Goal: Task Accomplishment & Management: Use online tool/utility

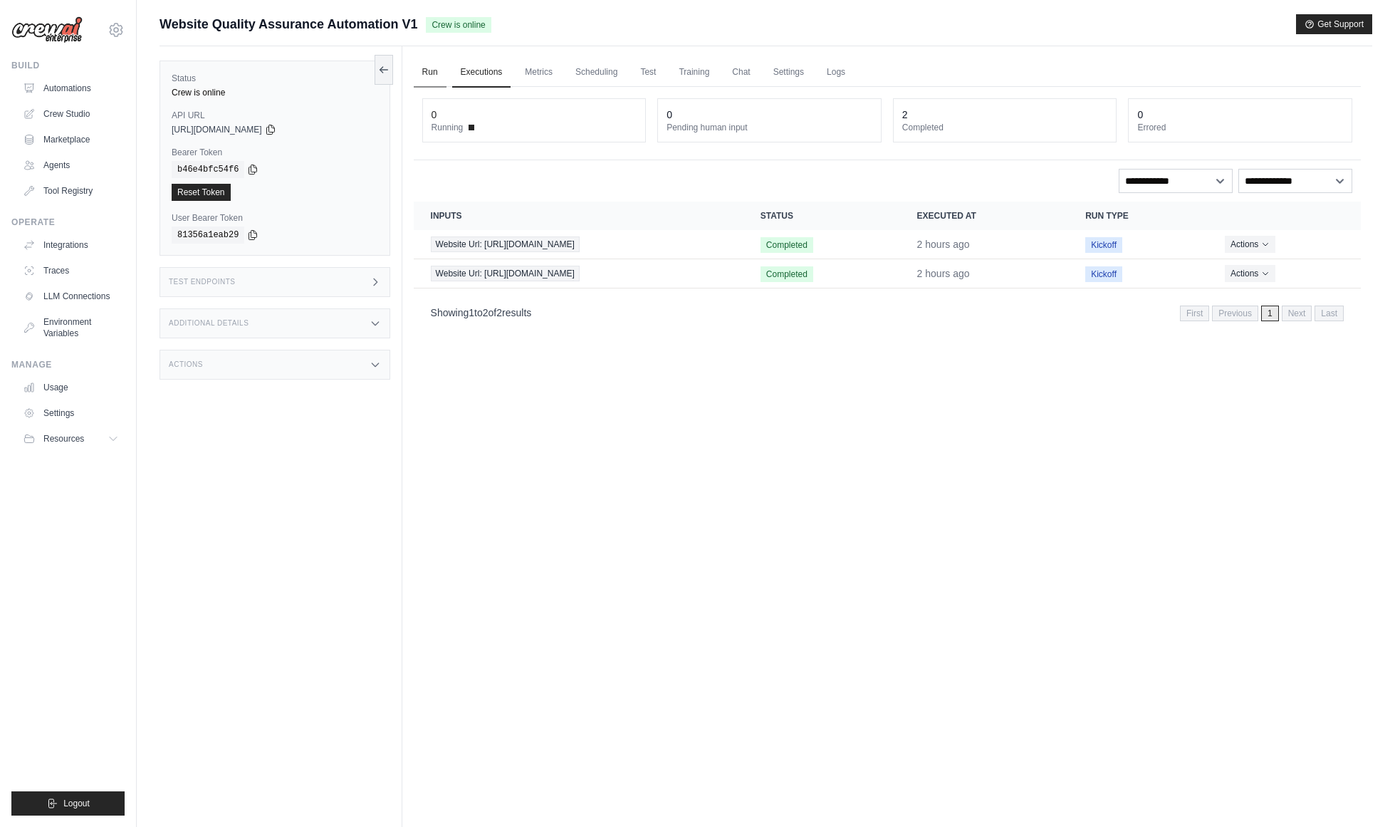
click at [439, 69] on link "Run" at bounding box center [430, 73] width 33 height 30
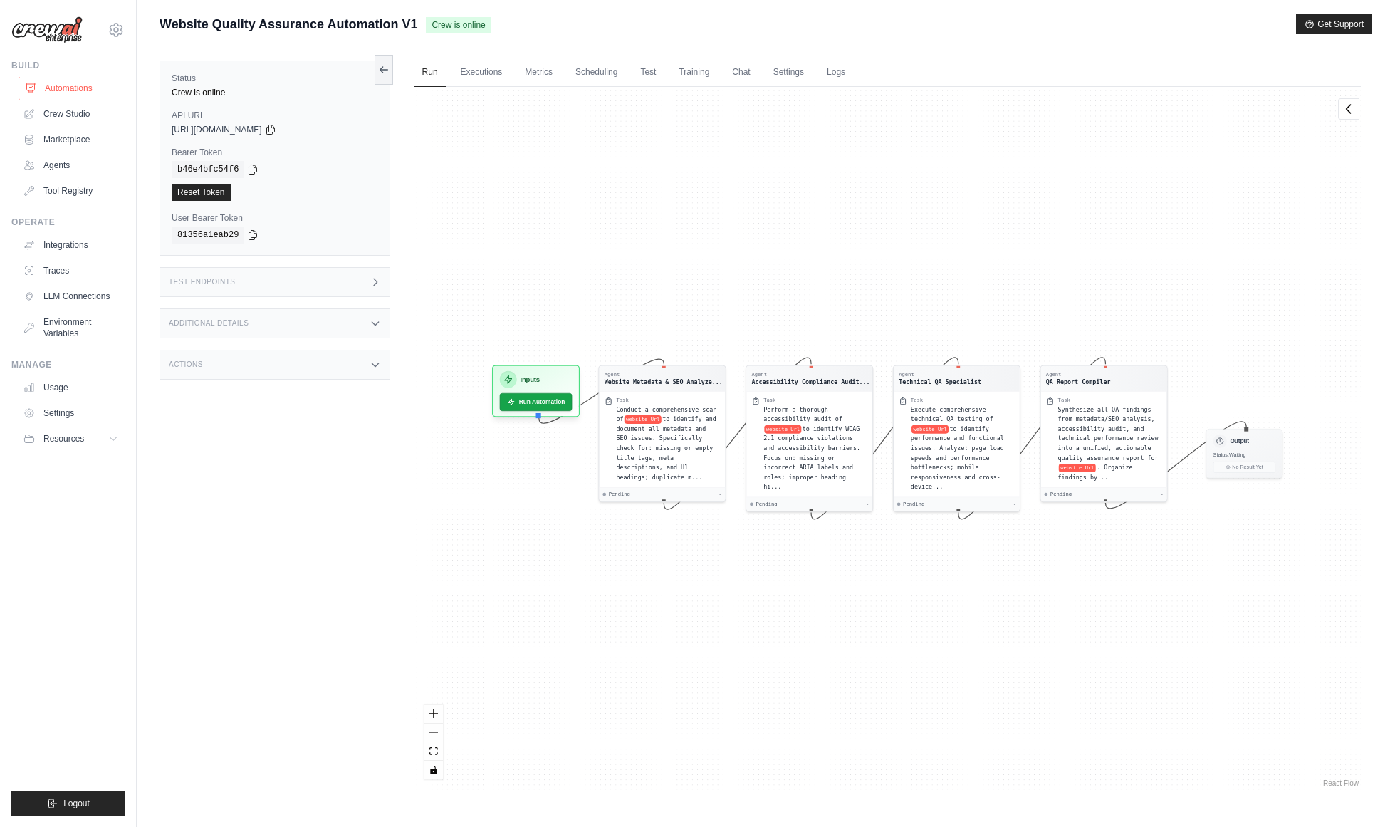
click at [39, 84] on link "Automations" at bounding box center [73, 88] width 108 height 23
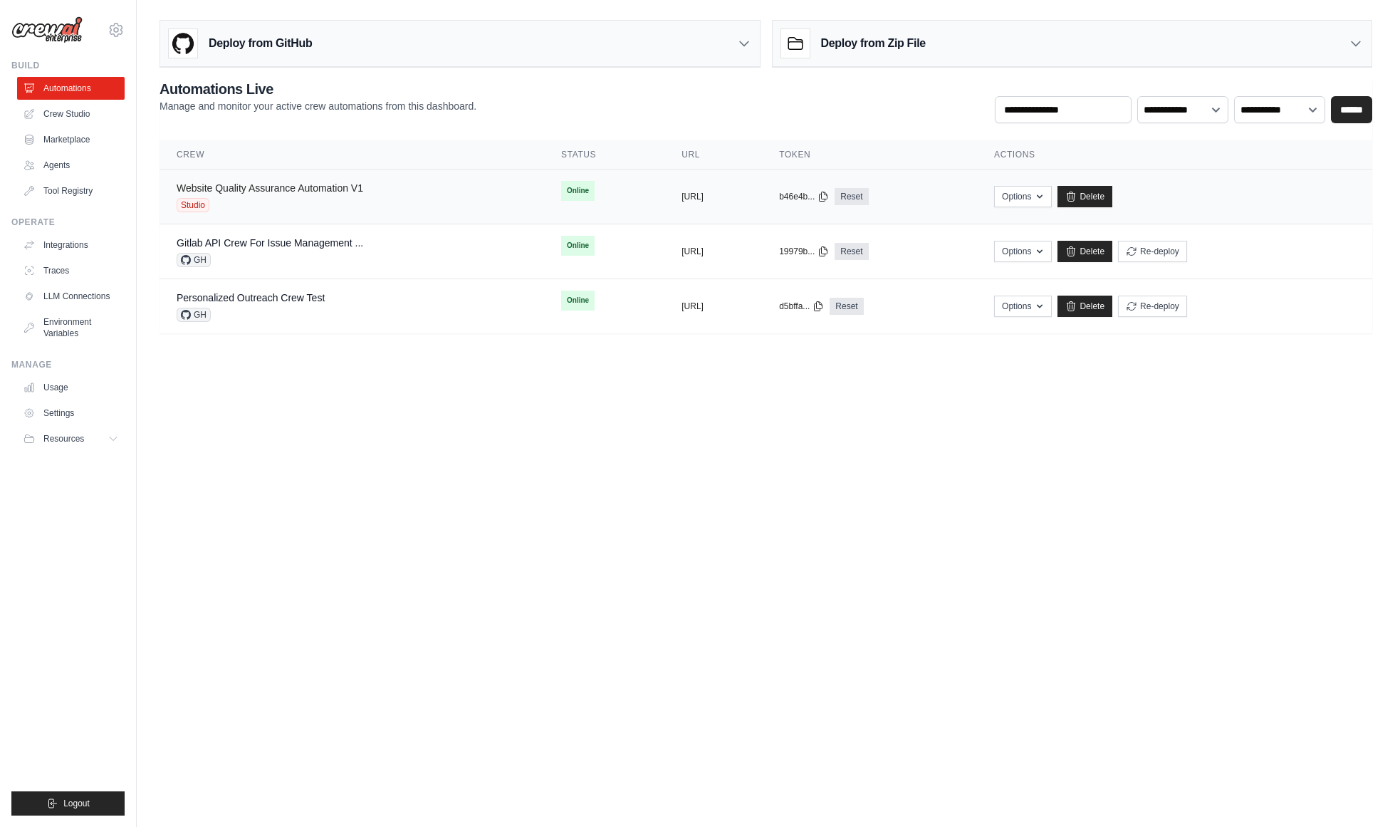
click at [331, 183] on link "Website Quality Assurance Automation V1" at bounding box center [270, 187] width 187 height 11
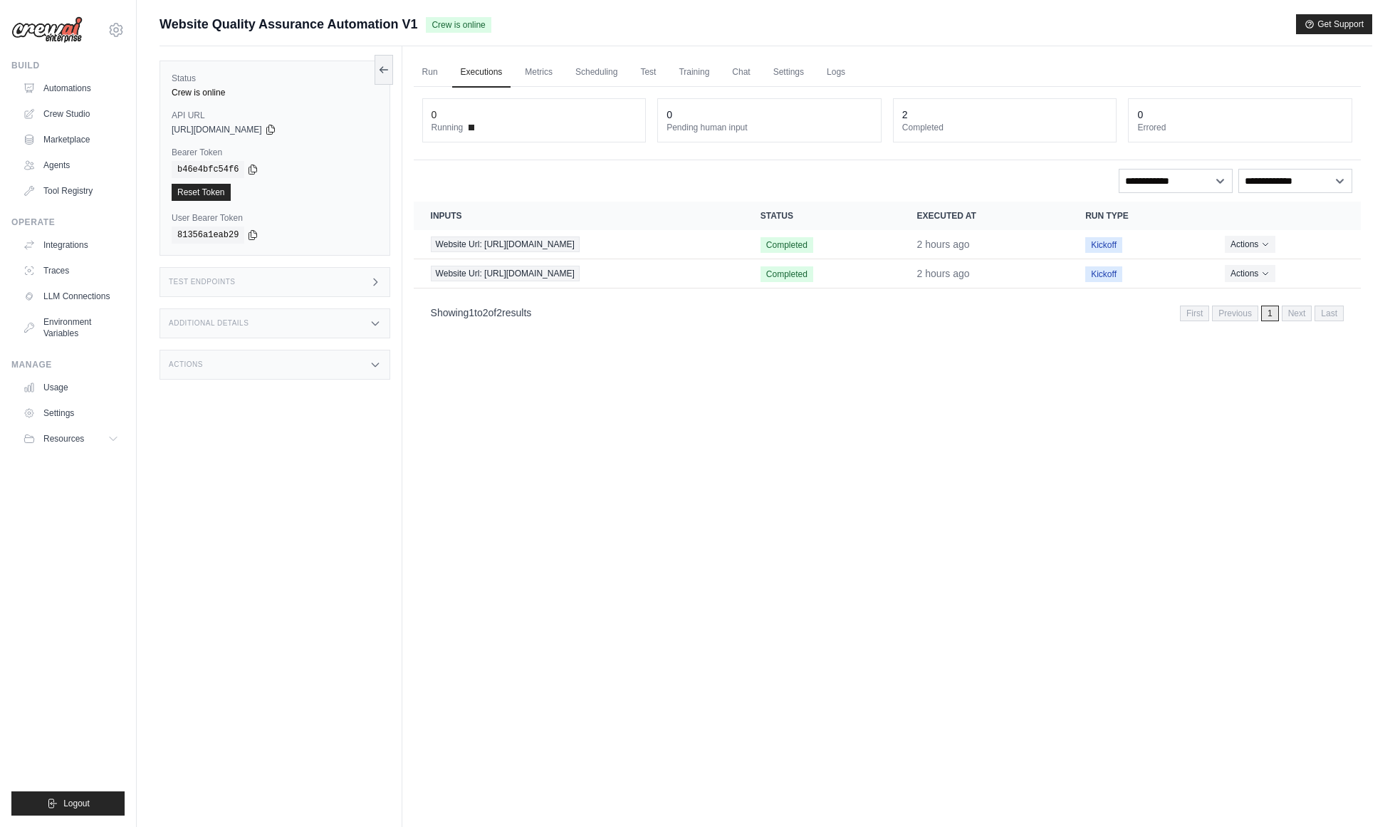
click at [340, 284] on div "Test Endpoints" at bounding box center [274, 282] width 231 height 30
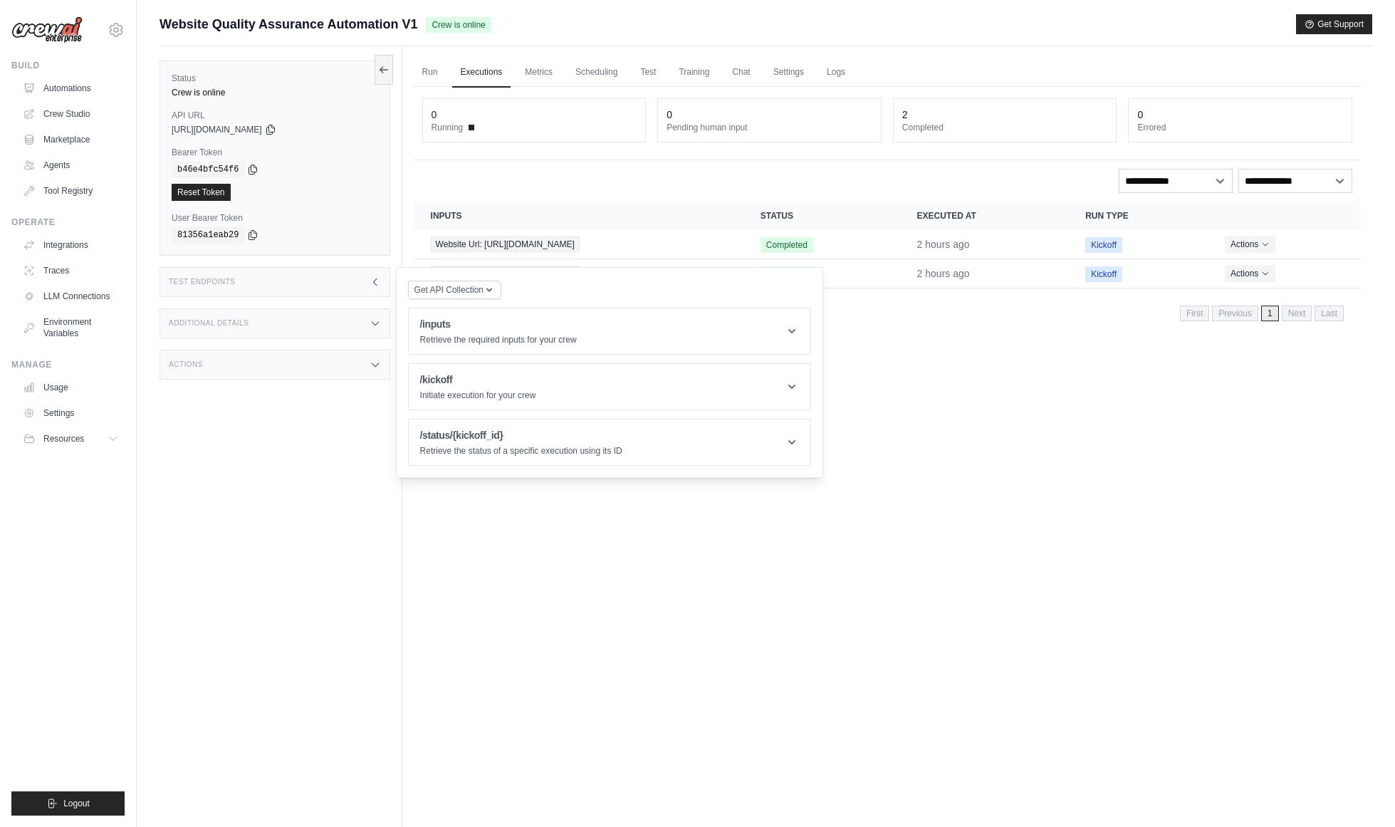
click at [483, 279] on div "Get API Collection" at bounding box center [454, 289] width 93 height 20
click at [483, 283] on button "Get API Collection" at bounding box center [454, 289] width 93 height 19
click at [482, 311] on div "Postman API Collection" at bounding box center [487, 321] width 159 height 26
click at [478, 294] on span "Get API Collection" at bounding box center [448, 288] width 69 height 11
click at [478, 315] on div "Postman API Collection" at bounding box center [487, 320] width 137 height 14
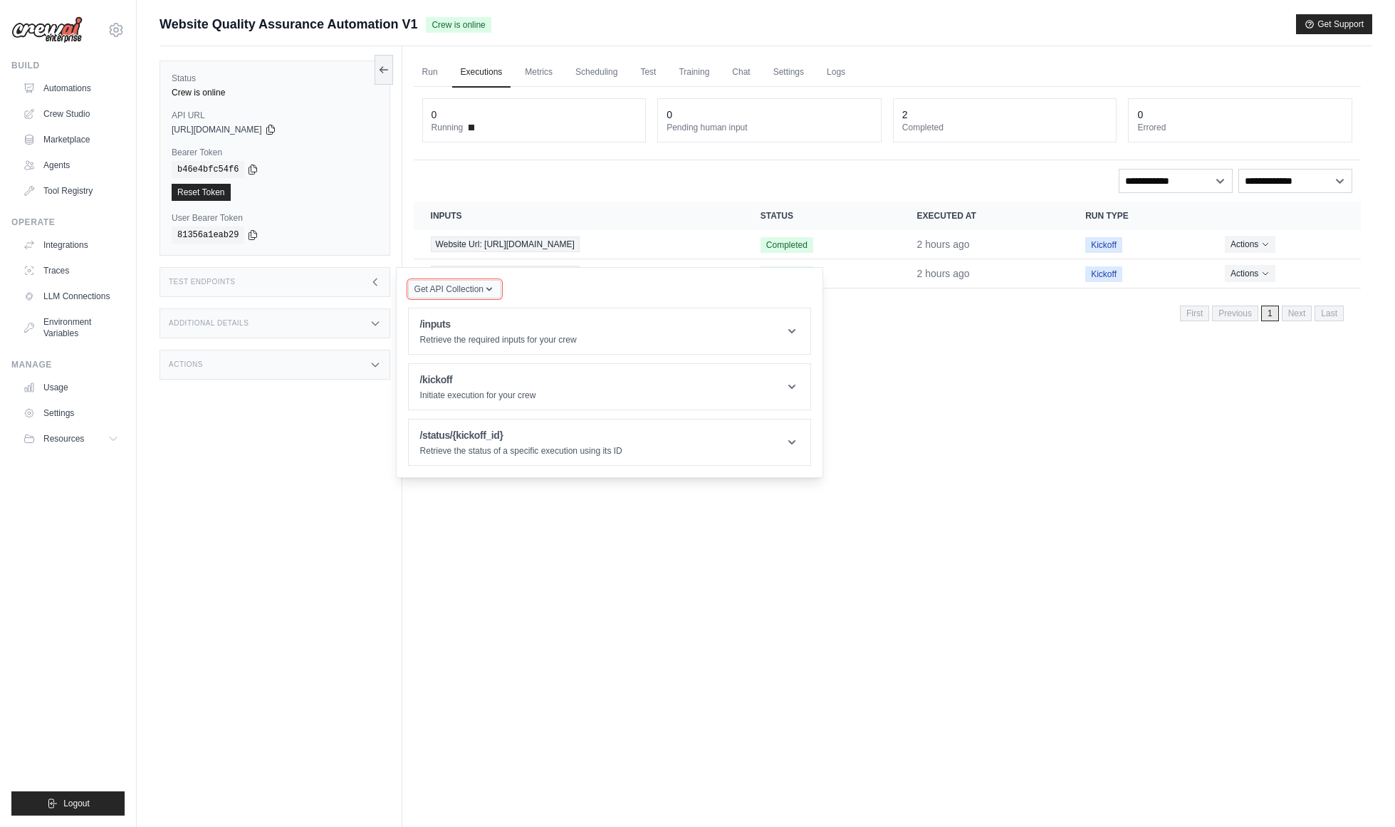
click at [479, 294] on span "Get API Collection" at bounding box center [448, 288] width 69 height 11
click at [510, 323] on div "Postman API Collection" at bounding box center [487, 320] width 137 height 14
click at [495, 293] on icon "button" at bounding box center [488, 288] width 11 height 11
click at [500, 321] on div "Postman API Collection" at bounding box center [487, 320] width 137 height 14
click at [523, 374] on h1 "/kickoff" at bounding box center [478, 379] width 116 height 14
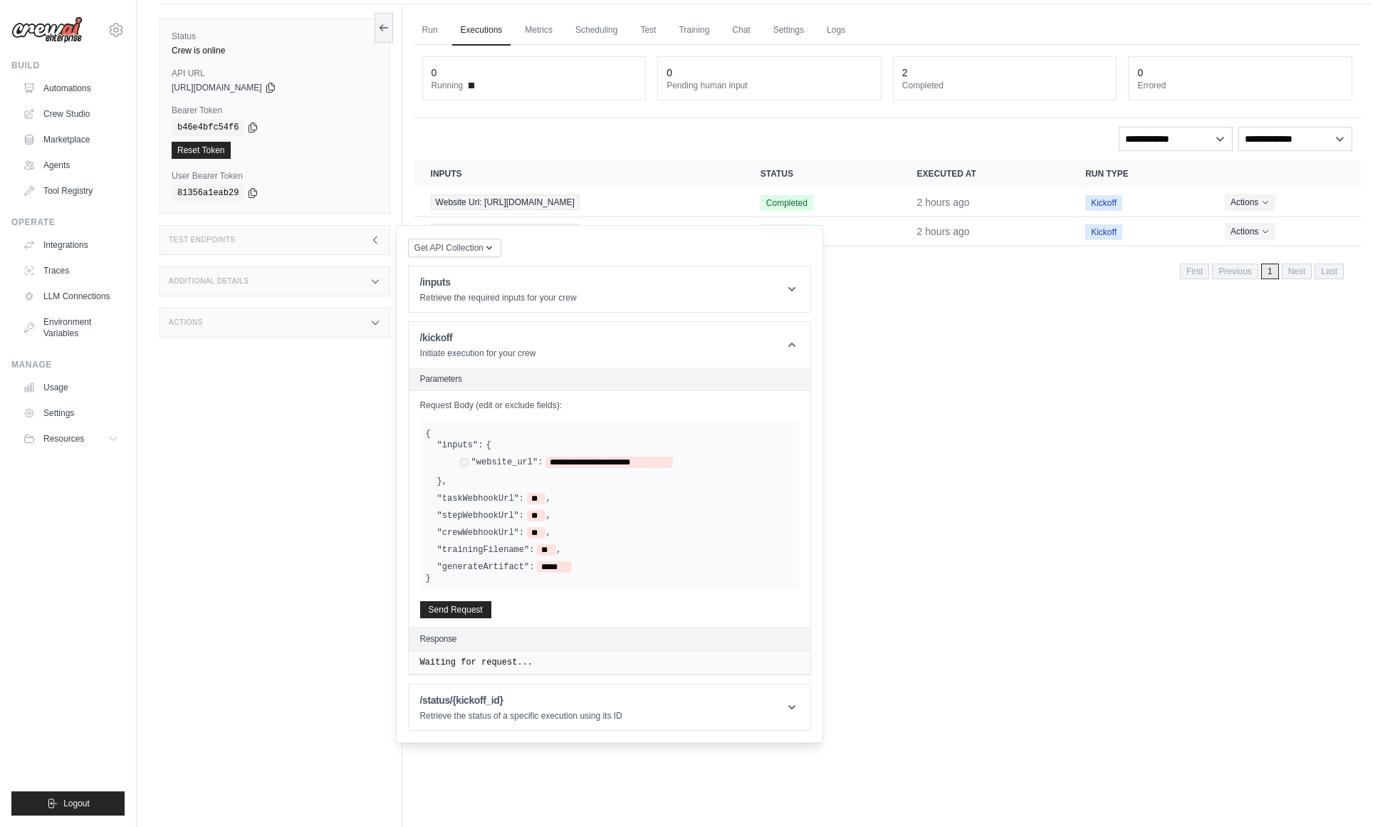
scroll to position [61, 0]
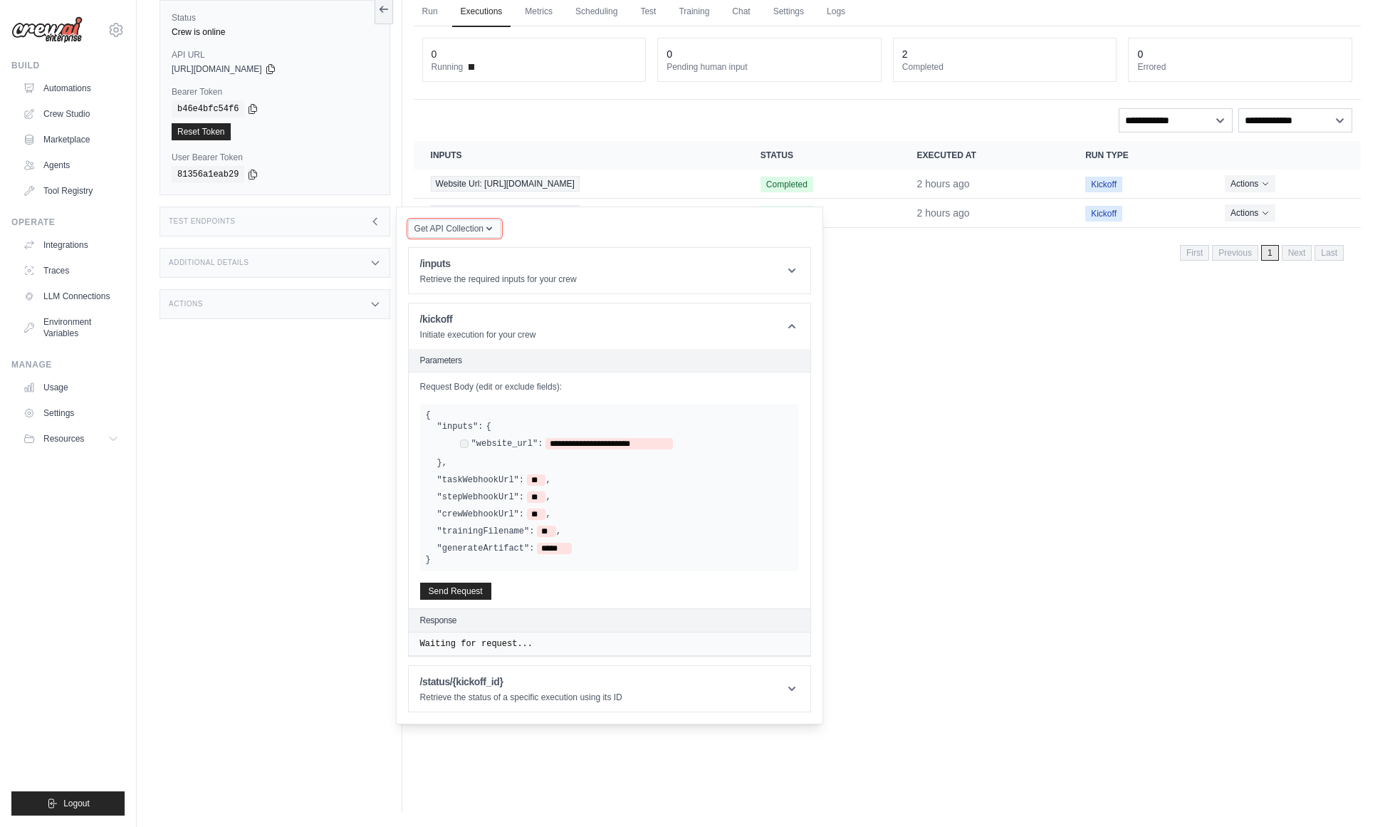
click at [447, 234] on span "Get API Collection" at bounding box center [448, 228] width 69 height 11
click at [441, 258] on div "Postman API Collection" at bounding box center [487, 260] width 137 height 14
click at [441, 258] on h1 "/inputs" at bounding box center [498, 263] width 157 height 14
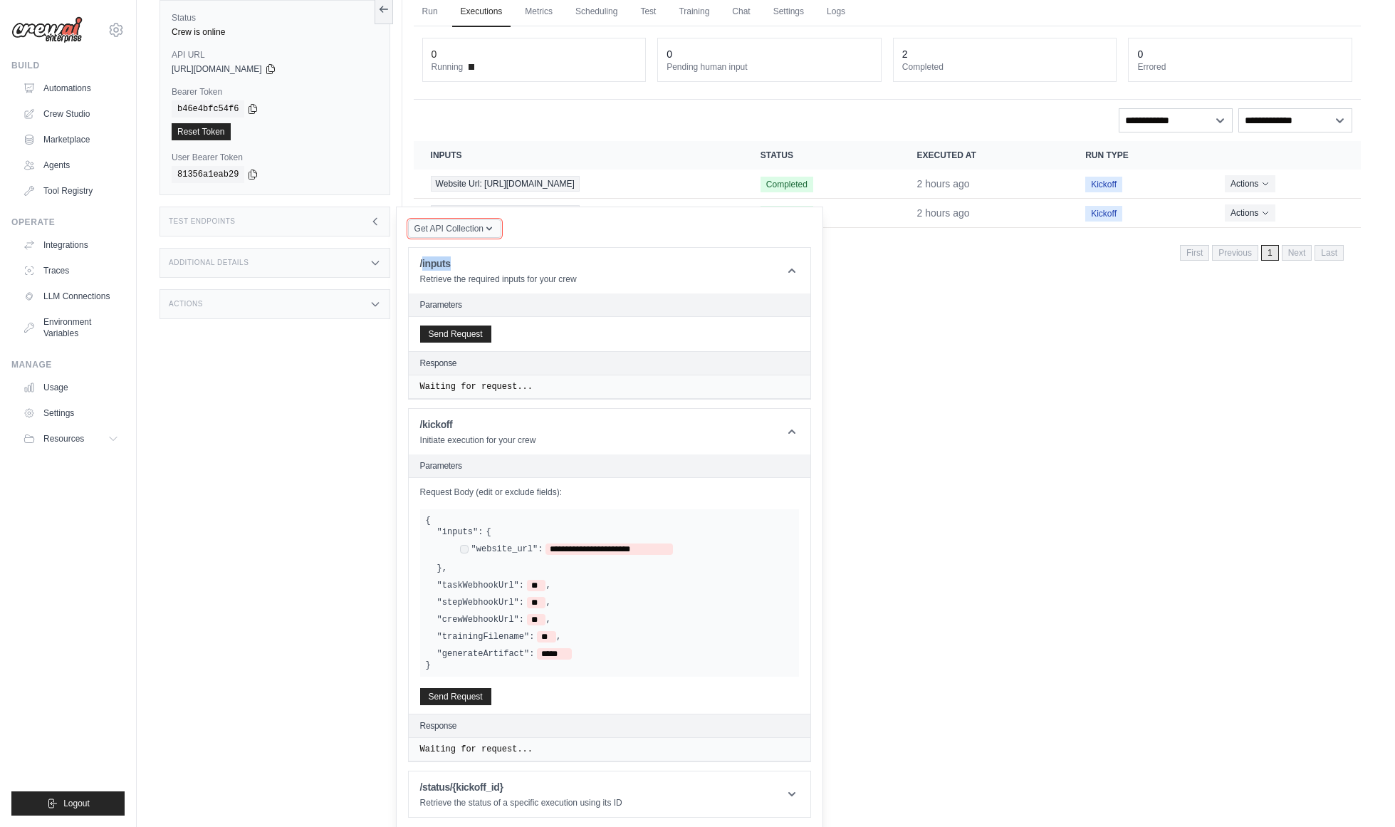
click at [495, 232] on icon "button" at bounding box center [488, 228] width 11 height 11
click at [498, 263] on div "Postman API Collection" at bounding box center [487, 260] width 137 height 14
click at [498, 263] on h1 "/inputs" at bounding box center [498, 263] width 157 height 14
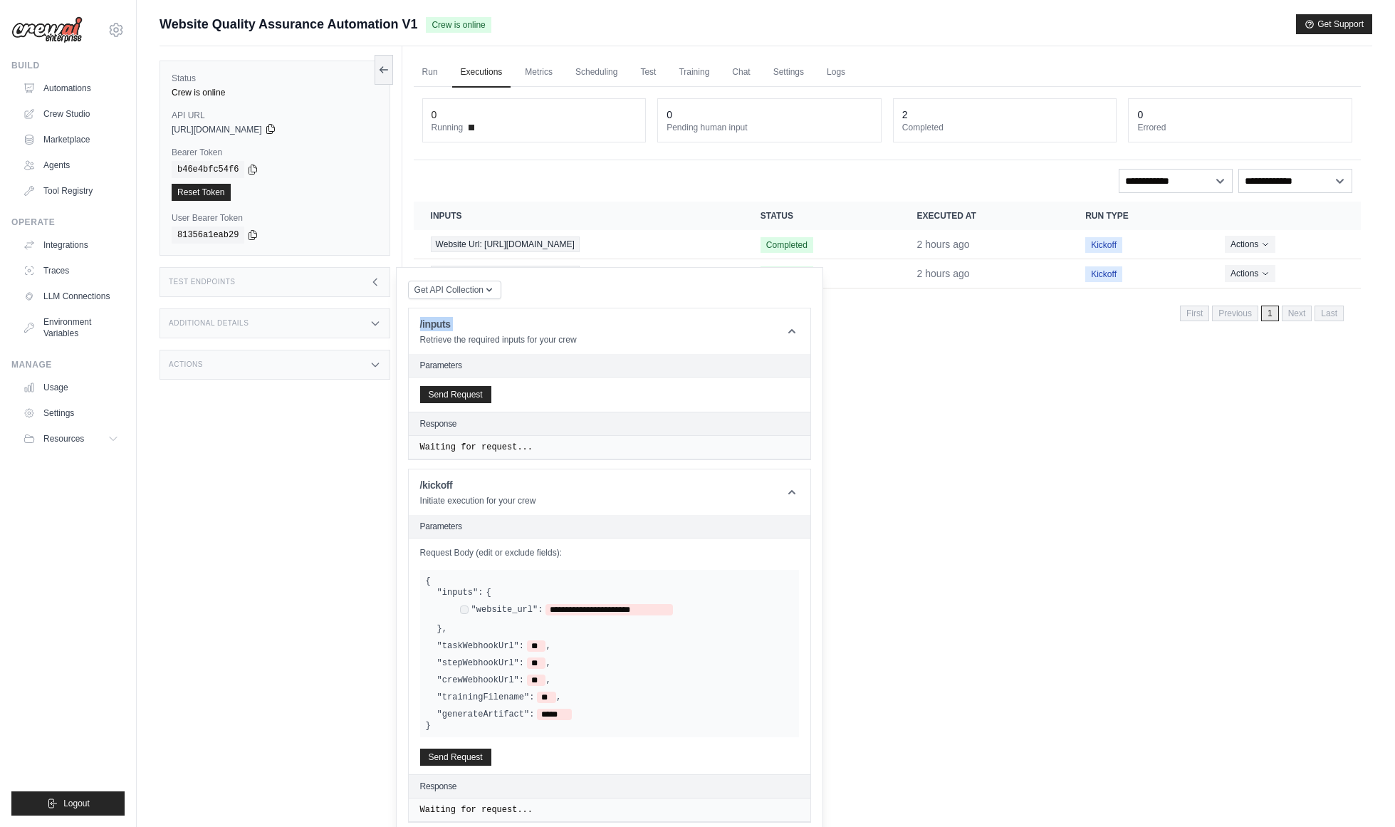
click at [276, 132] on icon at bounding box center [270, 128] width 11 height 11
click at [253, 166] on icon at bounding box center [252, 168] width 11 height 11
click at [296, 231] on div "81356a1eab29" at bounding box center [275, 234] width 206 height 17
click at [249, 172] on icon at bounding box center [253, 168] width 8 height 9
click at [564, 608] on span "**********" at bounding box center [608, 609] width 127 height 11
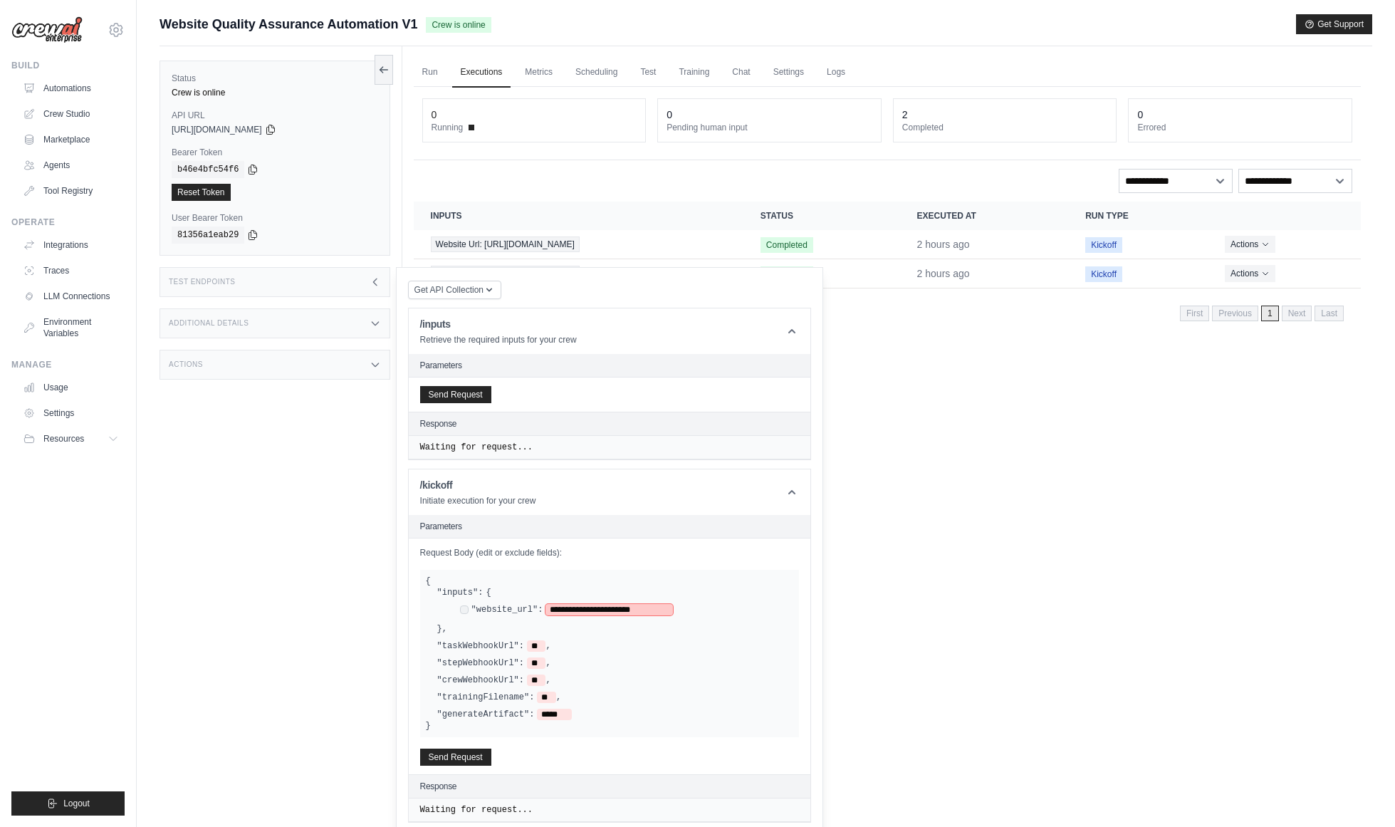
click at [609, 609] on span "**********" at bounding box center [608, 609] width 127 height 11
paste span
click at [658, 664] on div ""stepWebhookUrl": ** ," at bounding box center [615, 663] width 356 height 11
click at [480, 758] on button "Send Request" at bounding box center [455, 756] width 71 height 17
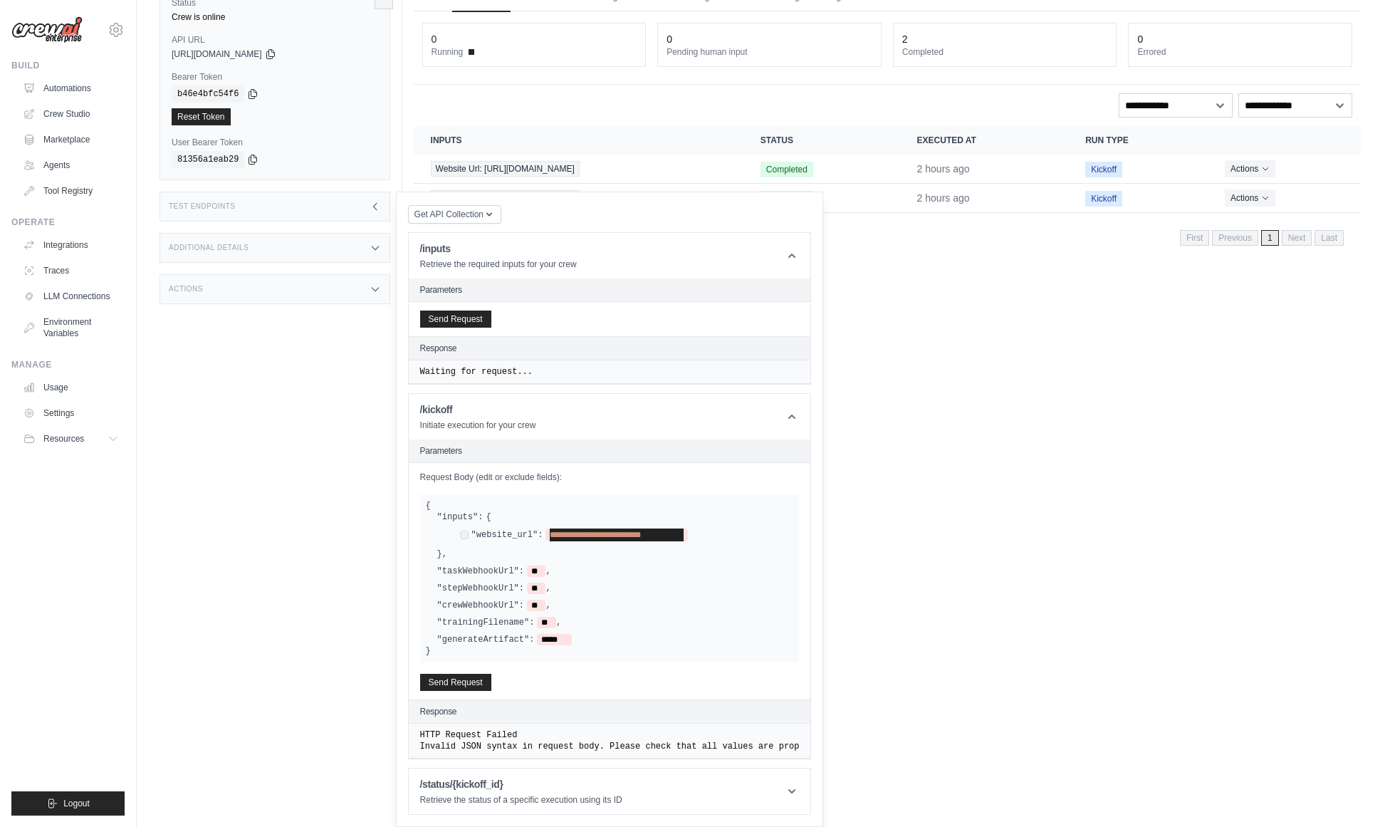
click at [430, 577] on div "**********" at bounding box center [609, 578] width 367 height 134
click at [519, 554] on div "**********" at bounding box center [615, 535] width 356 height 48
click at [550, 534] on span "**********" at bounding box center [595, 534] width 91 height 9
click at [461, 681] on button "Send Request" at bounding box center [455, 681] width 71 height 17
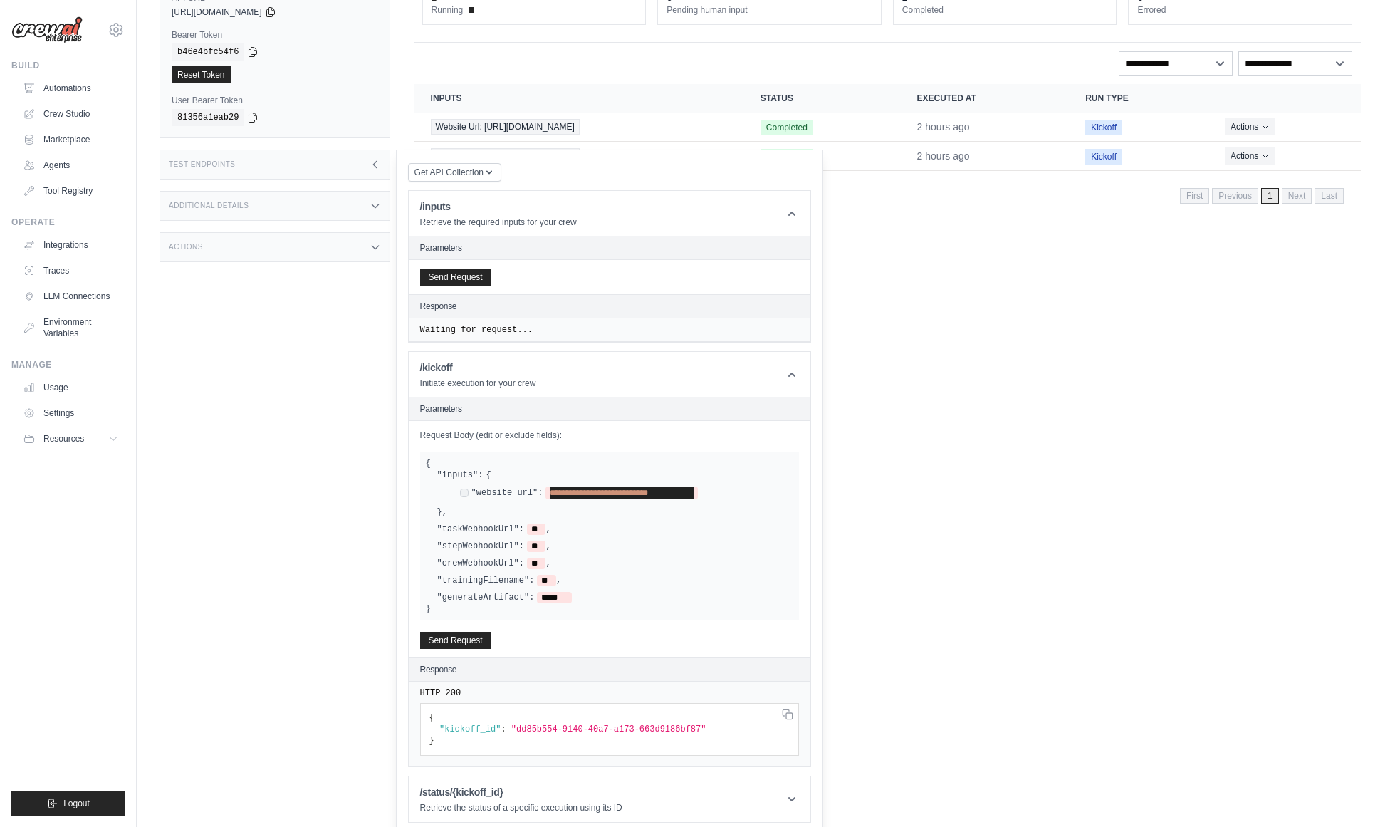
scroll to position [125, 0]
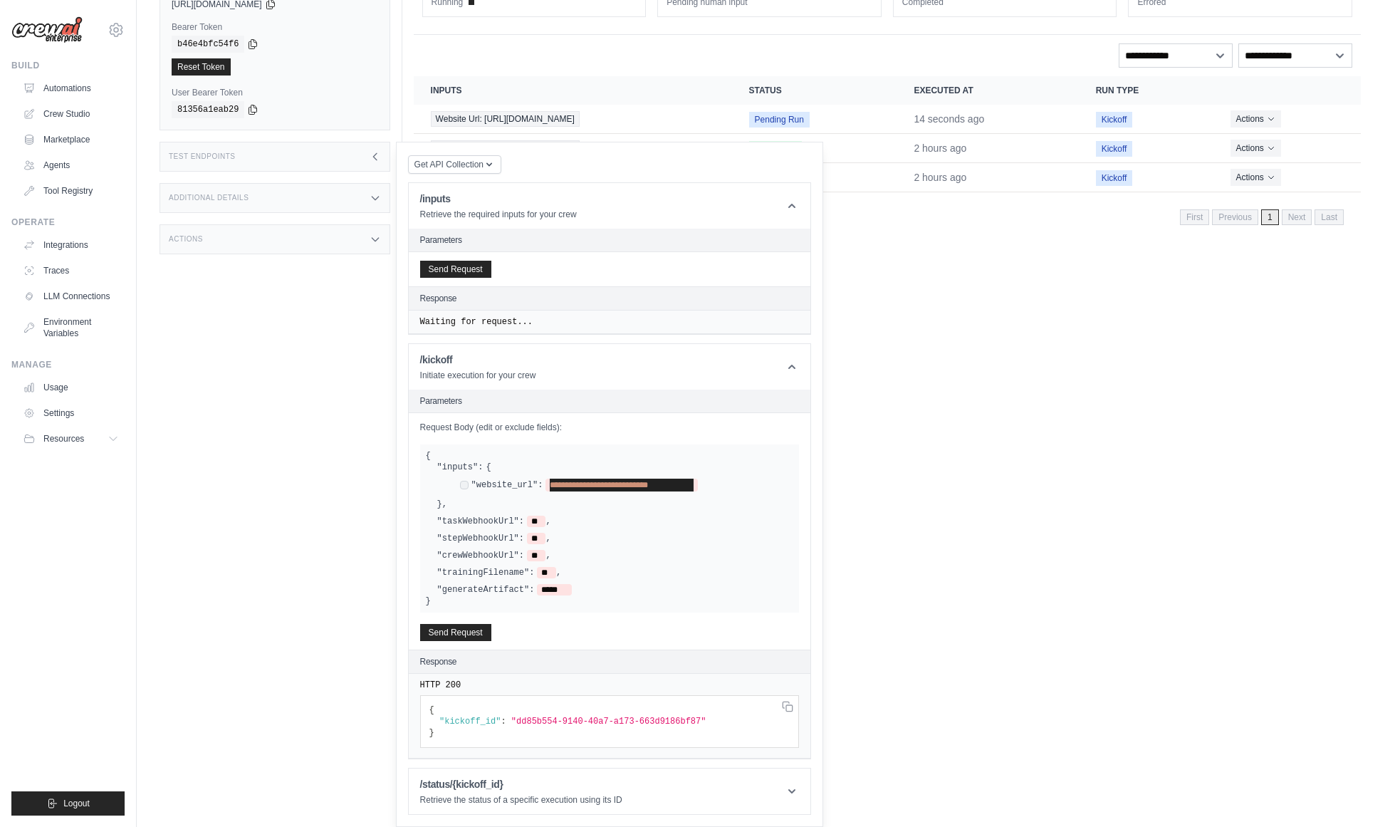
click at [365, 623] on div "Status Crew is online API URL copied https://website-quality-assurance-automati…" at bounding box center [280, 334] width 243 height 827
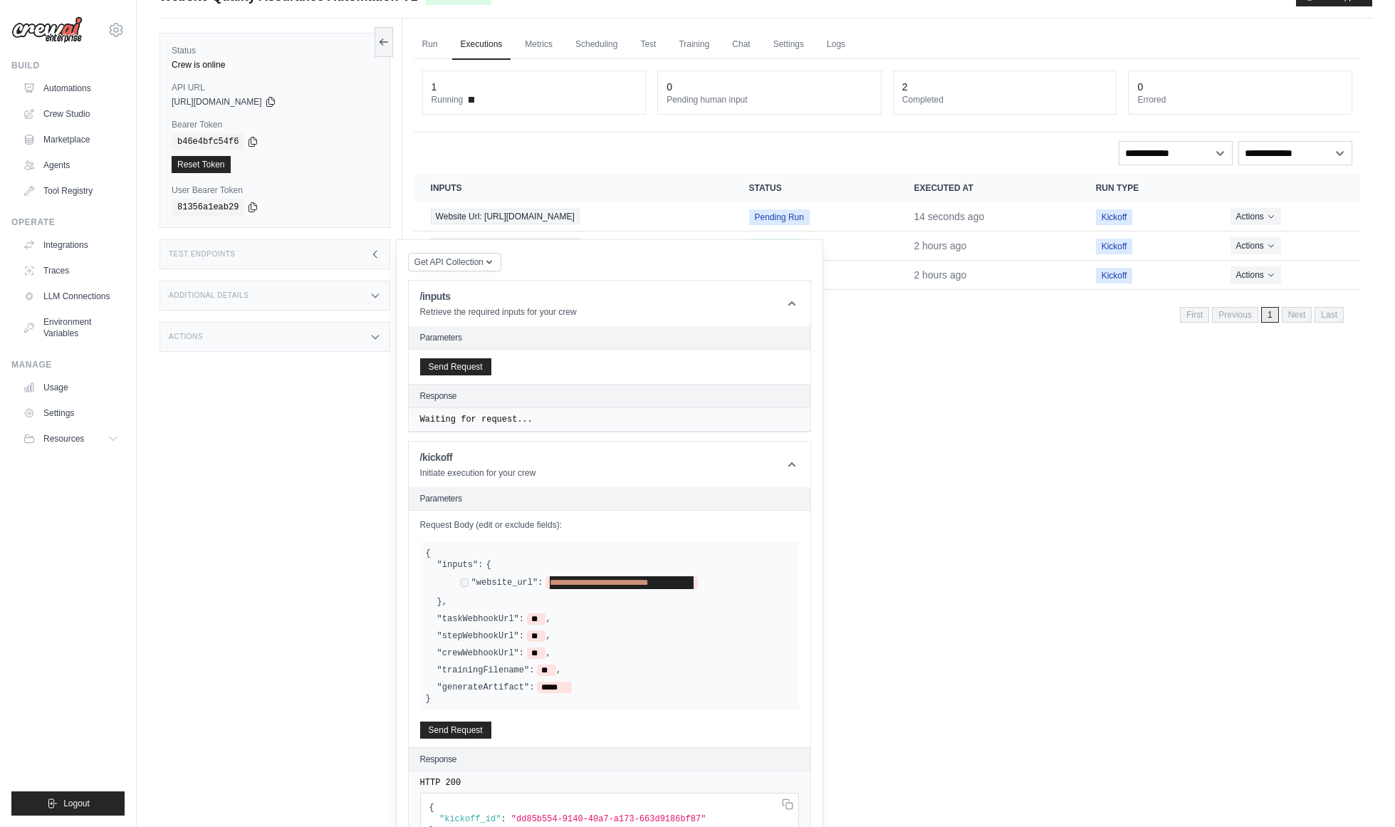
scroll to position [0, 0]
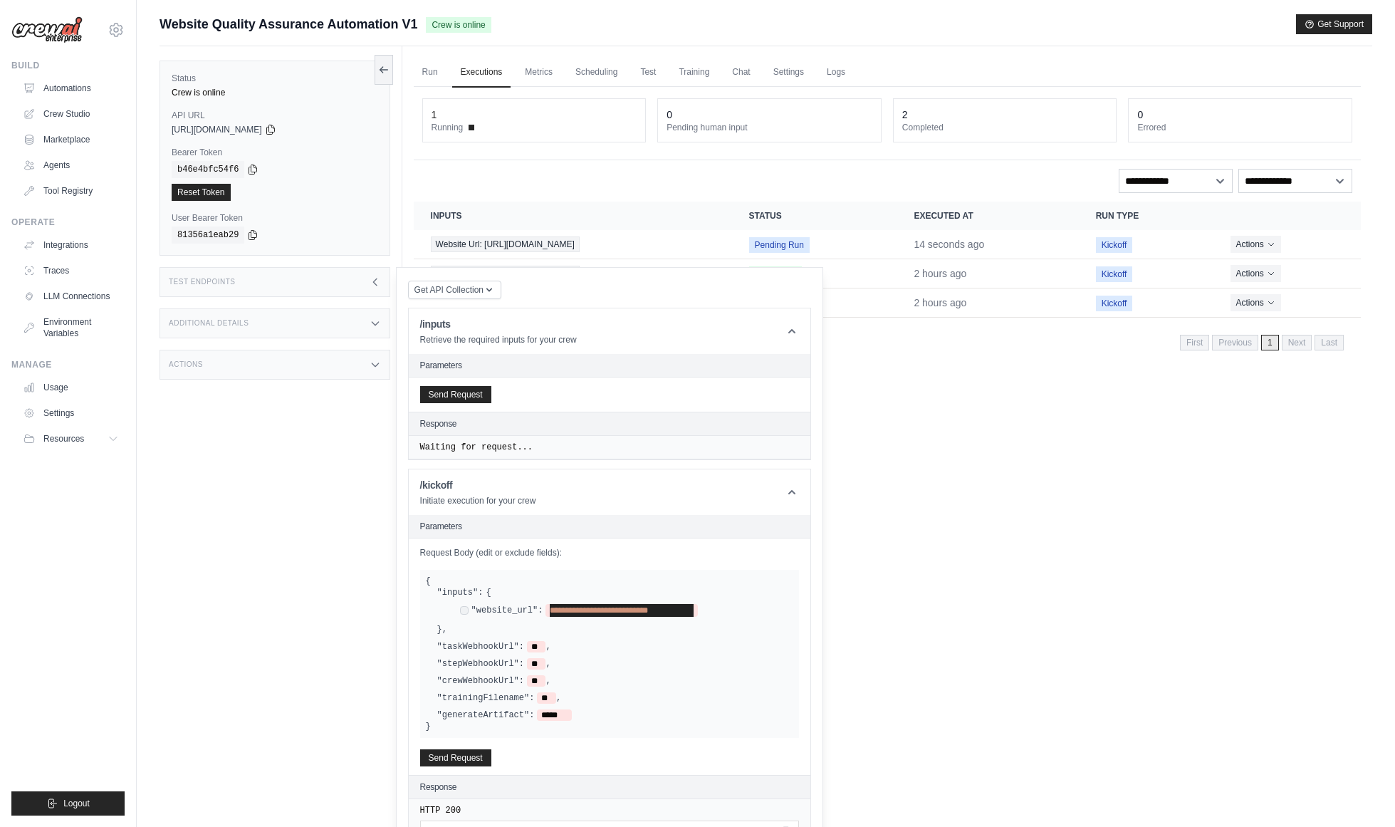
click at [357, 293] on div "Test Endpoints" at bounding box center [274, 282] width 231 height 30
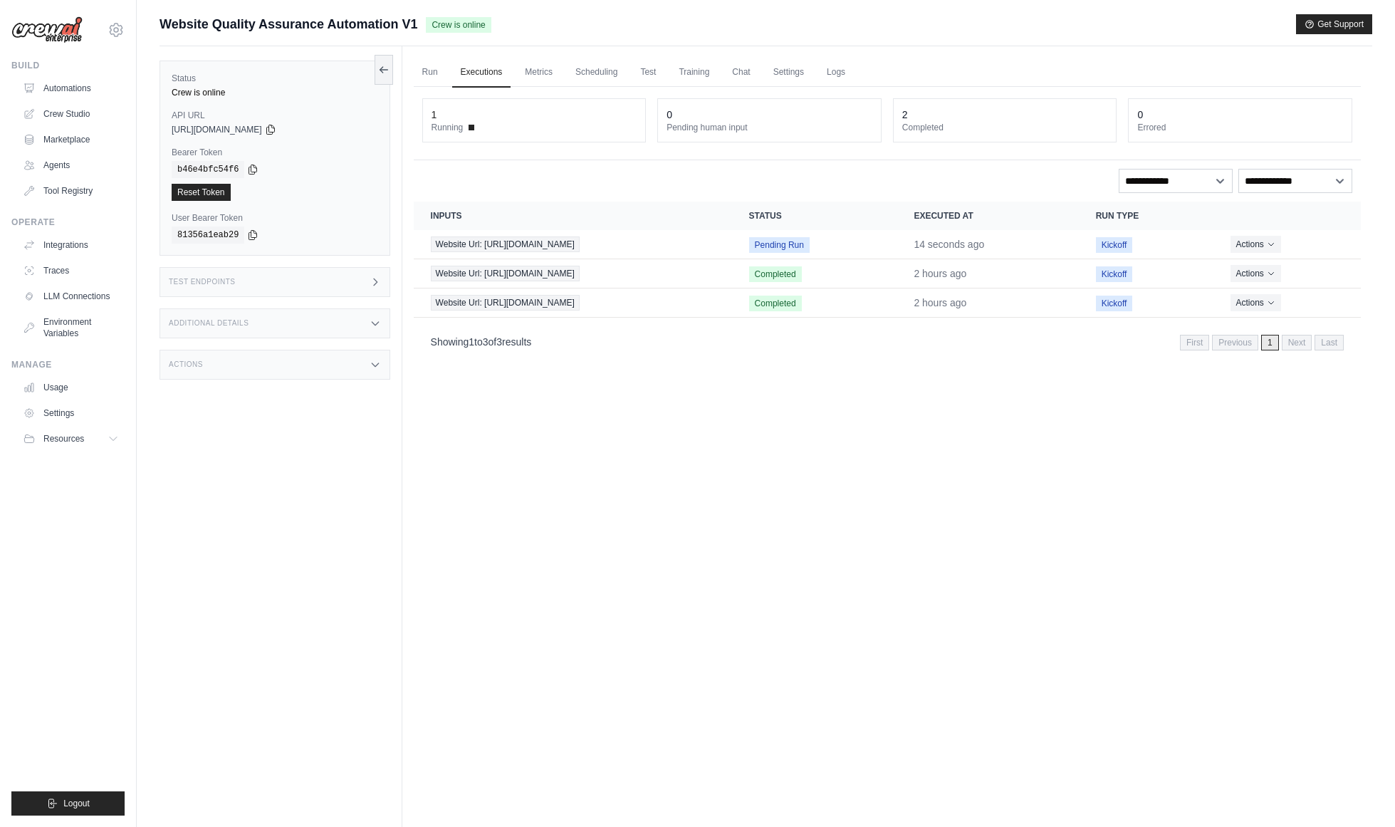
click at [377, 330] on div "Additional Details" at bounding box center [274, 323] width 231 height 30
click at [383, 364] on div "Actions" at bounding box center [274, 365] width 231 height 30
click at [370, 288] on div "Test Endpoints" at bounding box center [274, 282] width 231 height 30
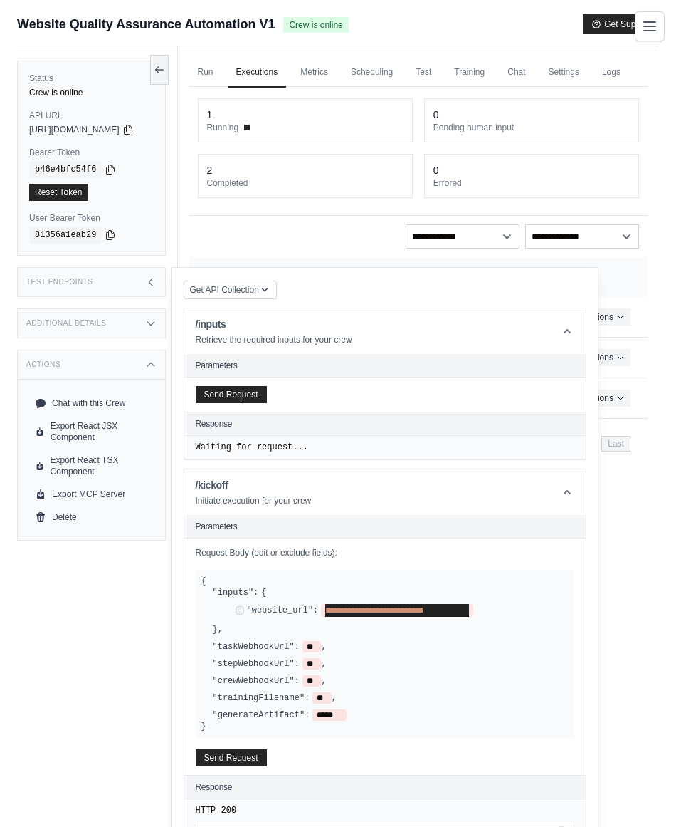
click at [356, 436] on div "Response" at bounding box center [385, 423] width 402 height 23
click at [267, 758] on button "Send Request" at bounding box center [231, 756] width 71 height 17
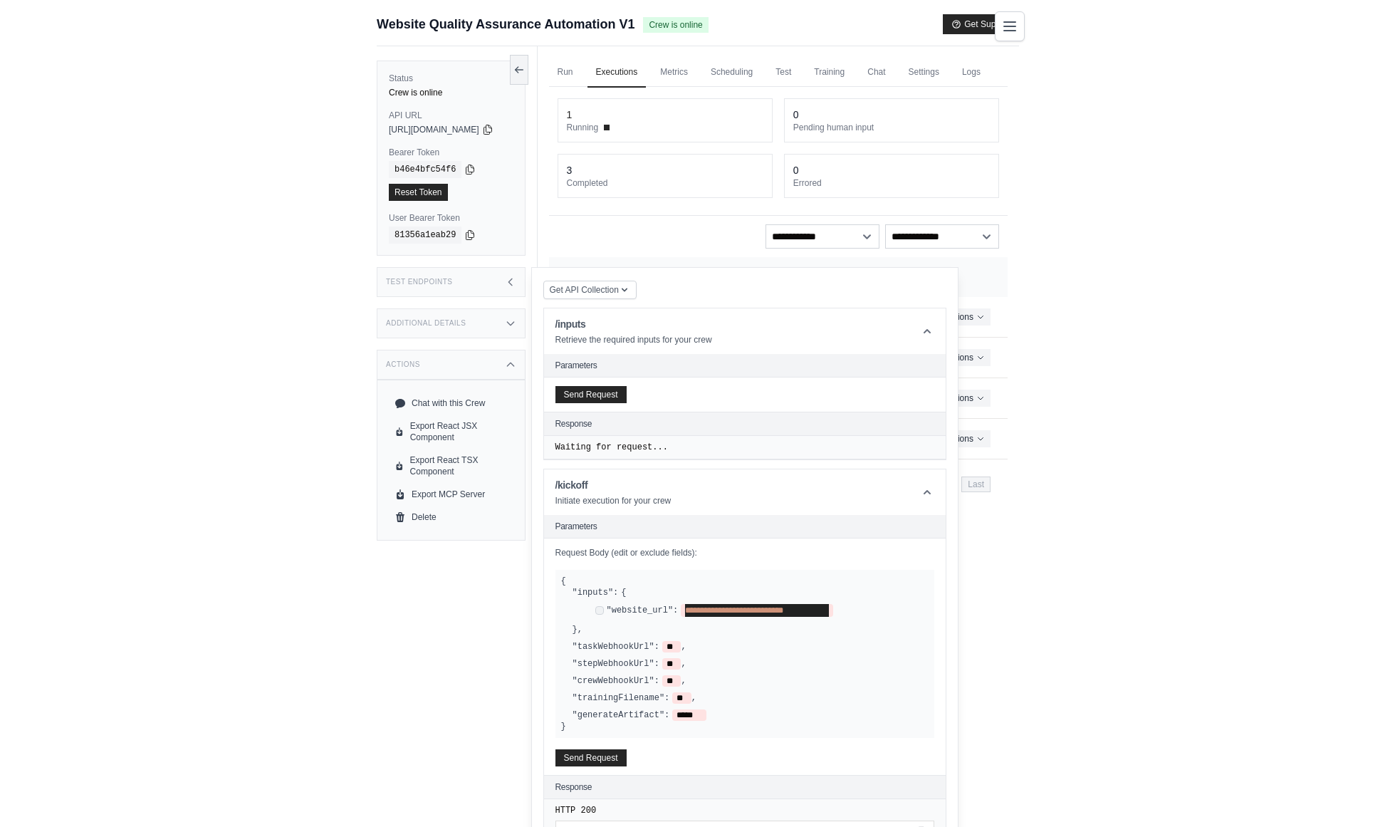
scroll to position [125, 0]
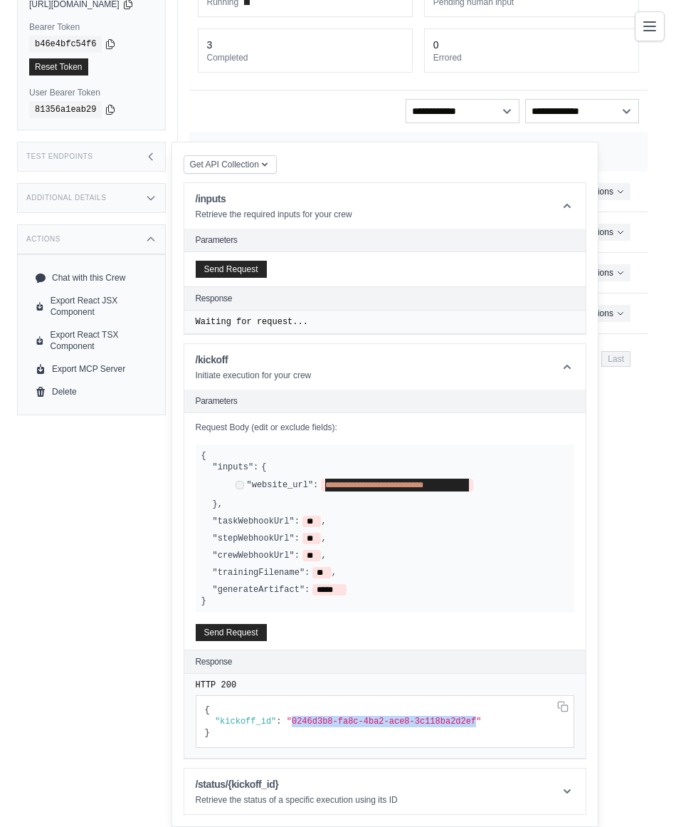
drag, startPoint x: 310, startPoint y: 721, endPoint x: 495, endPoint y: 723, distance: 185.1
click at [482, 723] on span ""0246d3b8-fa8c-4ba2-ace8-3c118ba2d2ef"" at bounding box center [384, 721] width 195 height 10
copy span "0246d3b8-fa8c-4ba2-ace8-3c118ba2d2ef"
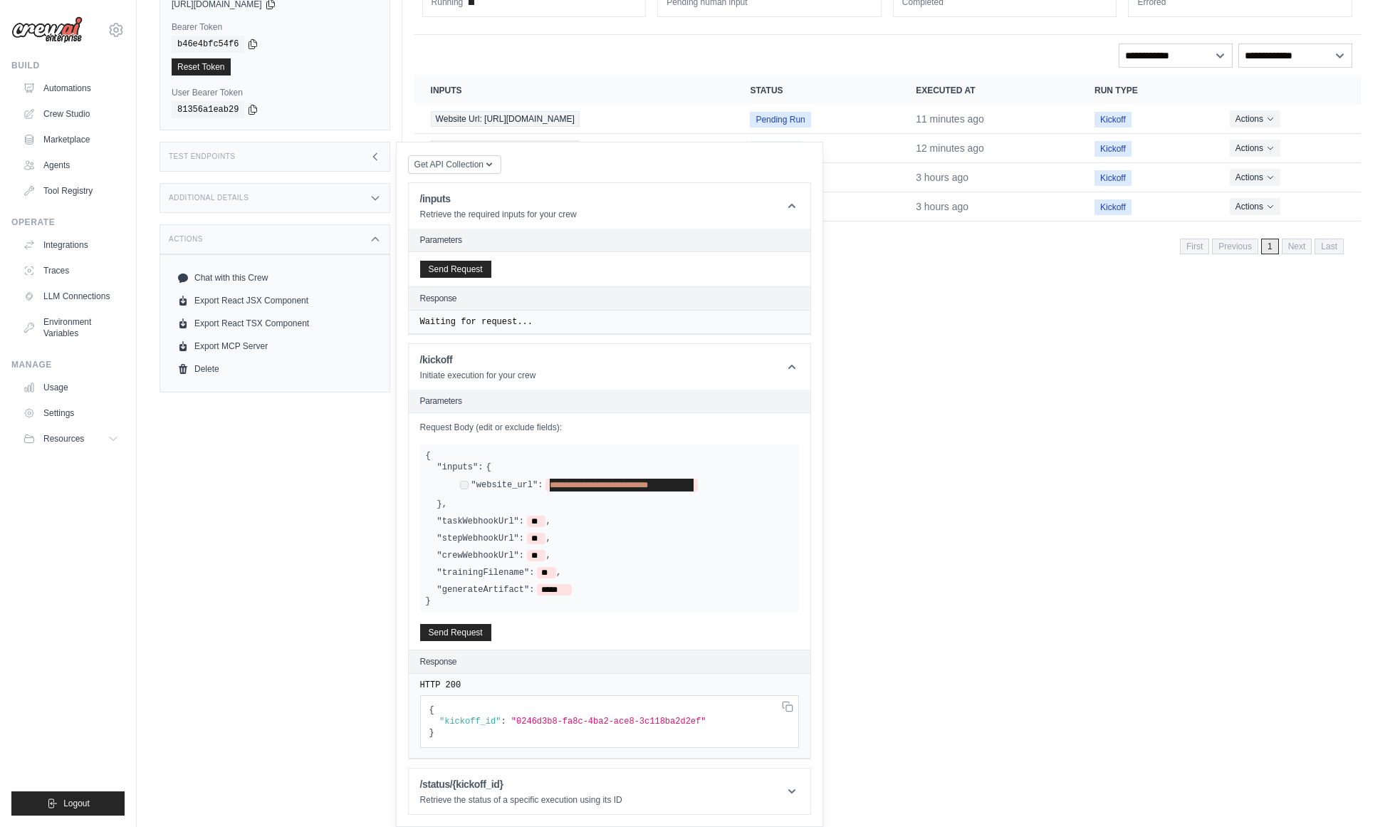
click at [865, 490] on div "Run Executions Metrics Scheduling Test Training Chat Settings Logs 1 Running 0 …" at bounding box center [887, 334] width 970 height 827
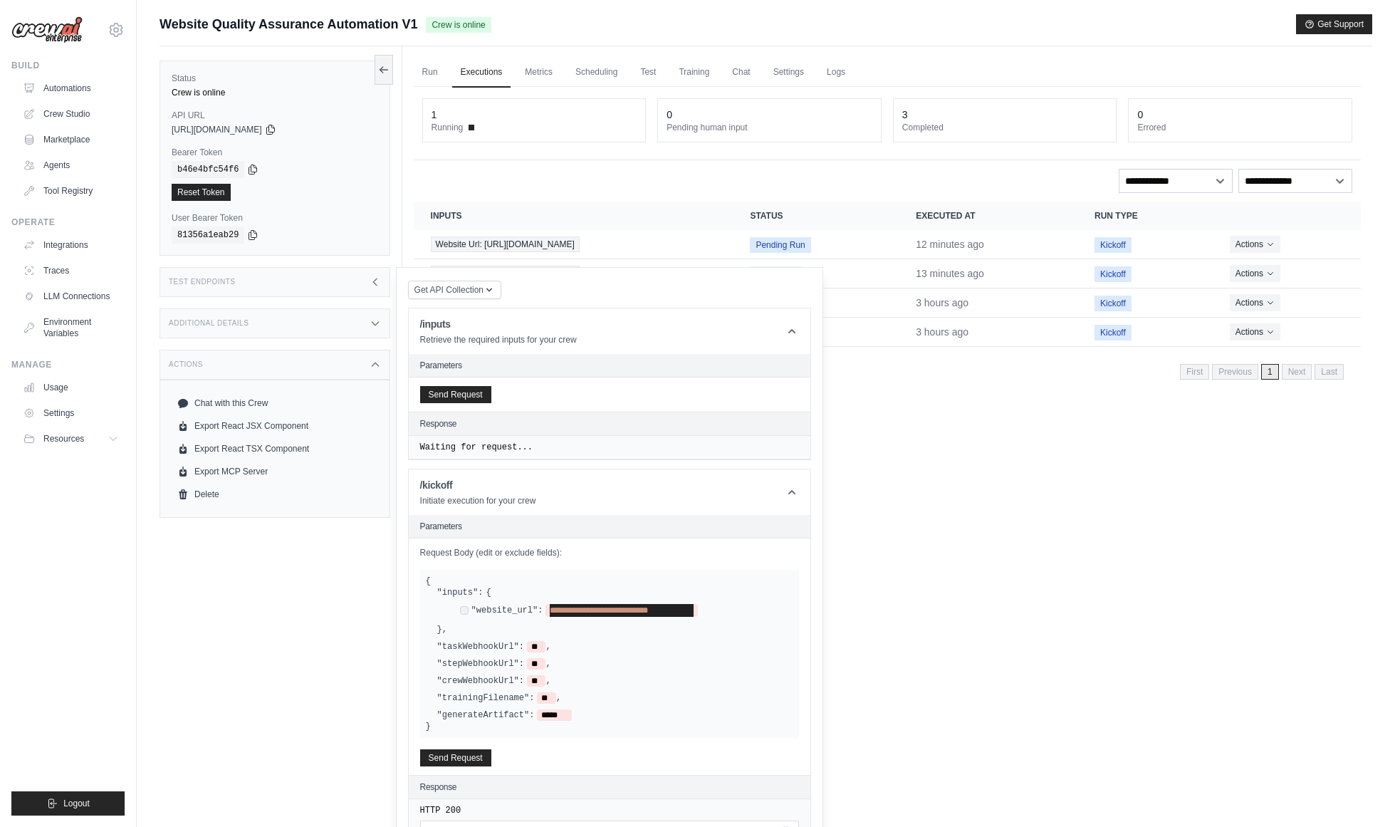
click at [871, 481] on div "Run Executions Metrics Scheduling Test Training Chat Settings Logs 1 Running 0 …" at bounding box center [887, 459] width 970 height 827
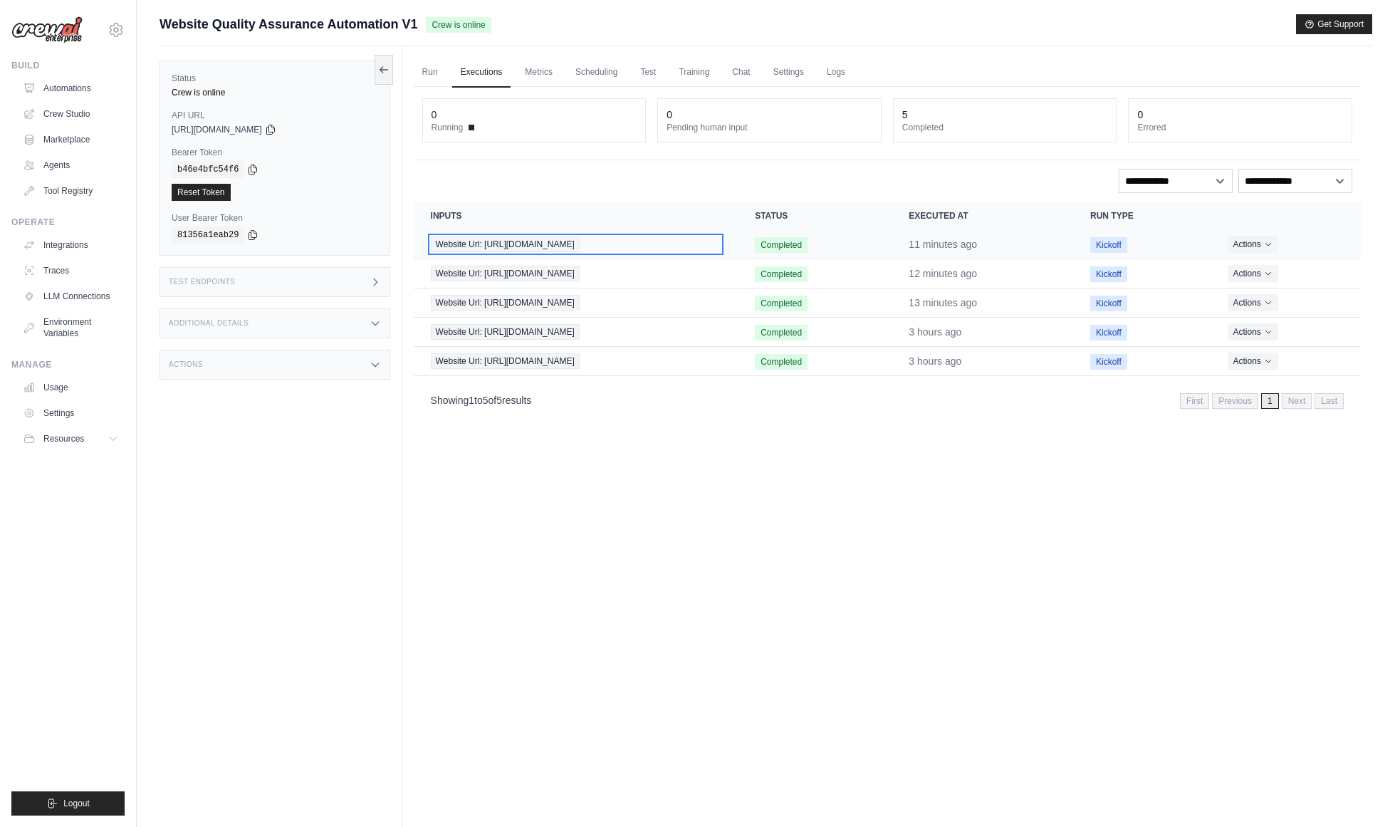
click at [554, 247] on span "Website Url: https://deerfieldgroup.com" at bounding box center [505, 244] width 149 height 16
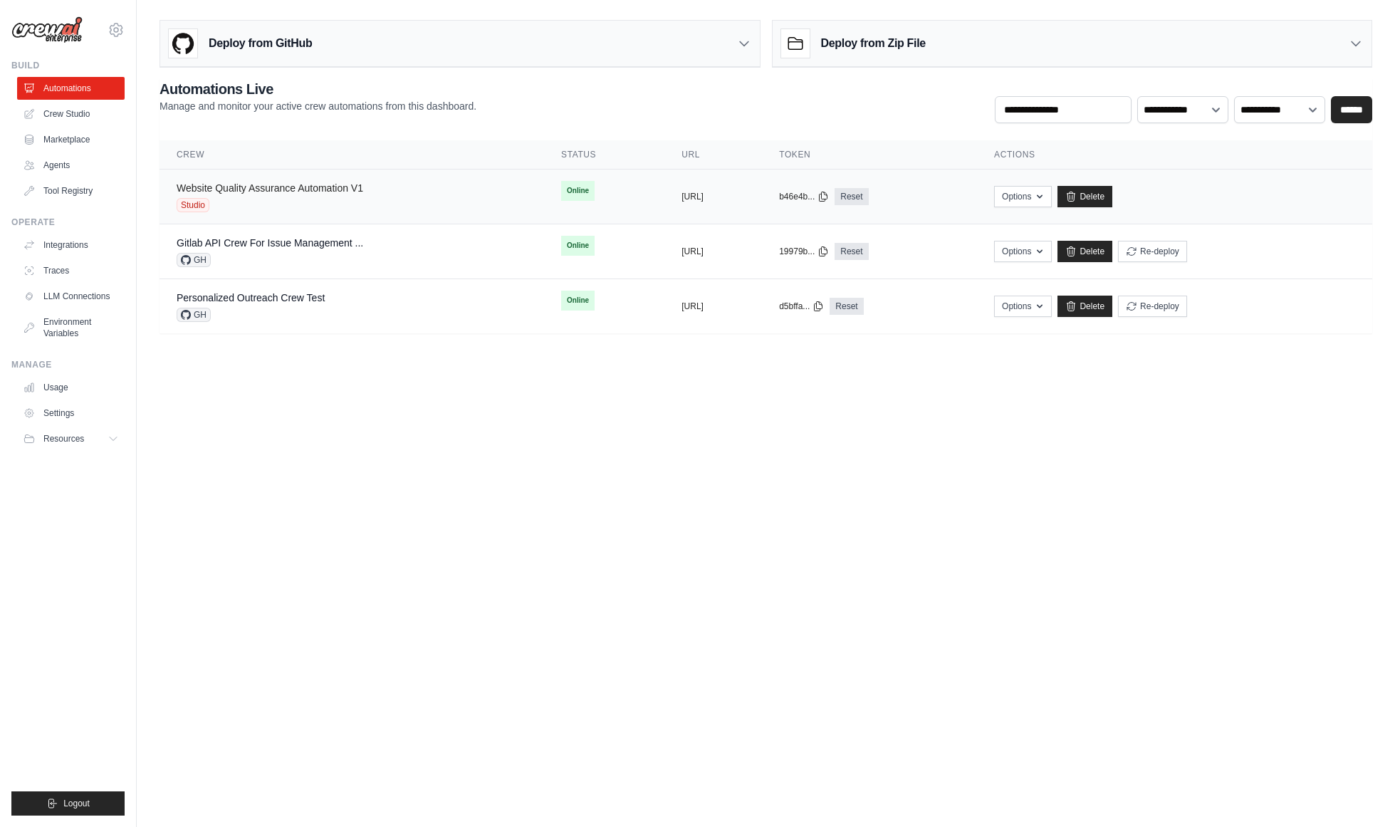
click at [221, 189] on link "Website Quality Assurance Automation V1" at bounding box center [270, 187] width 187 height 11
